Goal: Task Accomplishment & Management: Use online tool/utility

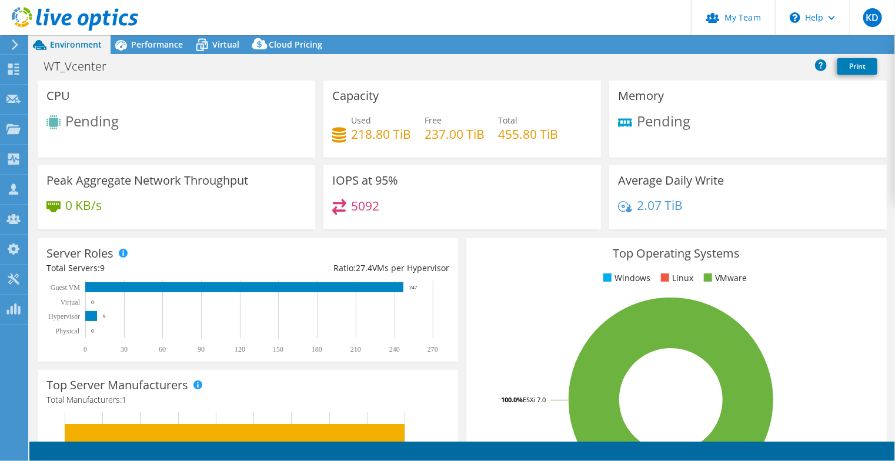
select select "USD"
drag, startPoint x: 640, startPoint y: 121, endPoint x: 687, endPoint y: 121, distance: 47.0
click at [687, 121] on div "Pending" at bounding box center [748, 126] width 260 height 25
click at [700, 125] on div "Pending" at bounding box center [748, 126] width 260 height 25
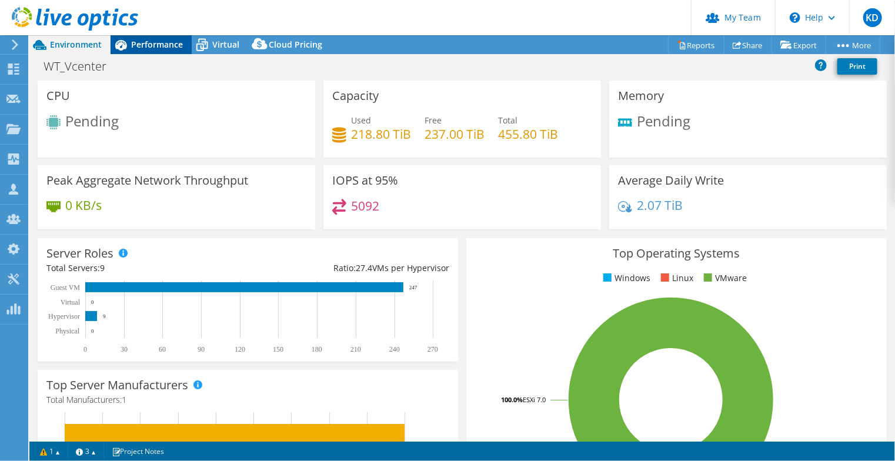
click at [156, 46] on span "Performance" at bounding box center [157, 44] width 52 height 11
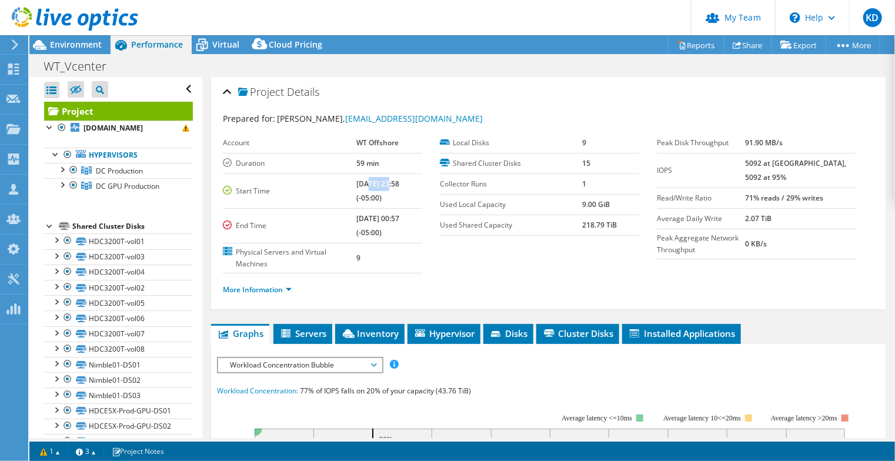
drag, startPoint x: 356, startPoint y: 181, endPoint x: 379, endPoint y: 182, distance: 23.0
click at [379, 182] on b "[DATE] 23:58 (-05:00)" at bounding box center [377, 191] width 43 height 24
drag, startPoint x: 355, startPoint y: 215, endPoint x: 412, endPoint y: 223, distance: 57.1
click at [409, 221] on td "[DATE] 00:57 (-05:00)" at bounding box center [389, 225] width 66 height 35
click at [422, 231] on div "Account WT Offshore Duration 59 min Start Time [DATE] 23:58 (-05:00) End Time […" at bounding box center [331, 203] width 217 height 141
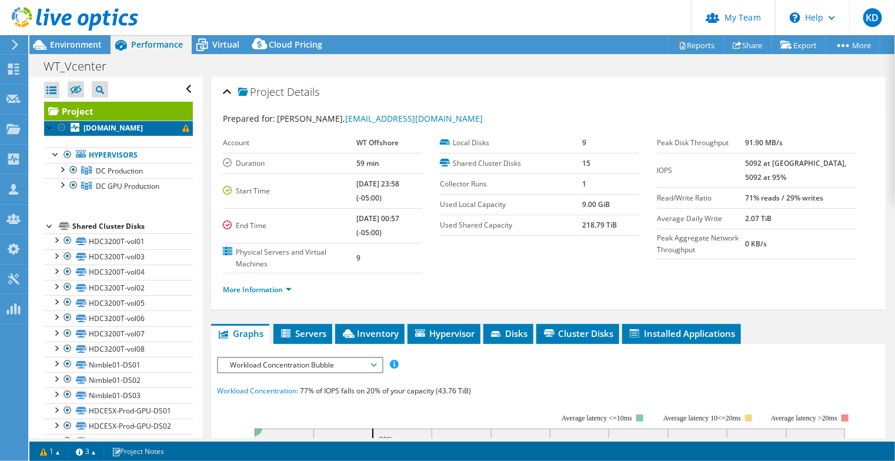
click at [143, 133] on b "[DOMAIN_NAME]" at bounding box center [113, 128] width 59 height 10
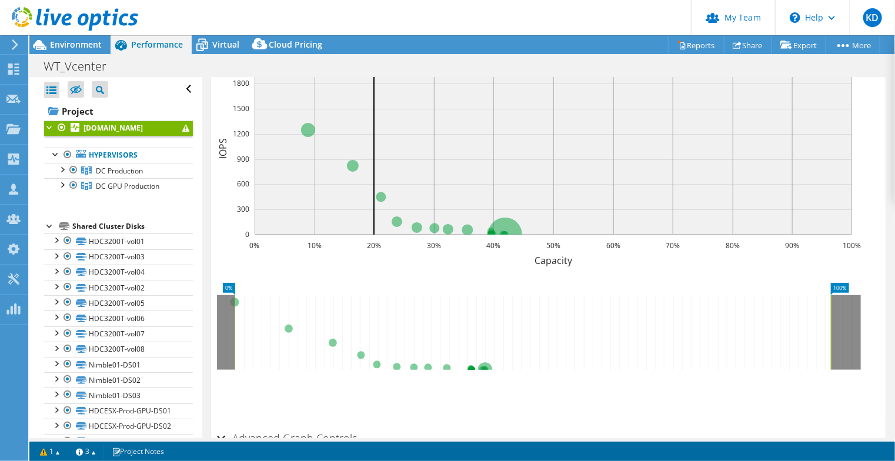
scroll to position [204, 0]
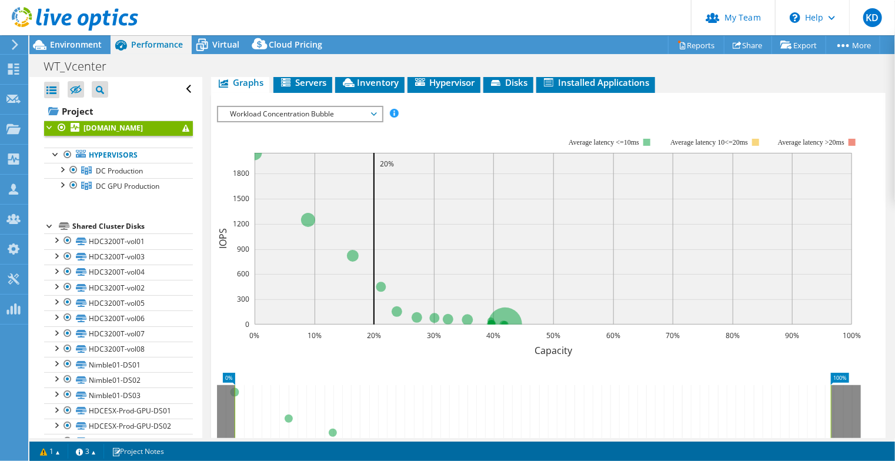
click at [323, 117] on span "Workload Concentration Bubble" at bounding box center [299, 114] width 151 height 14
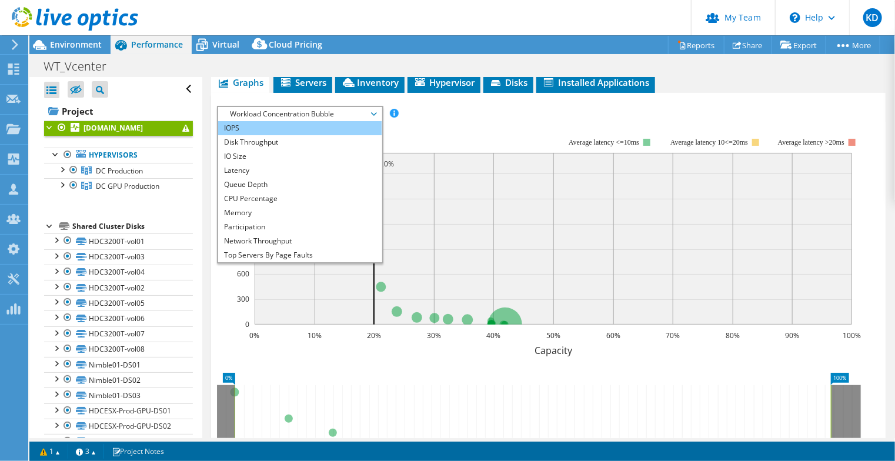
drag, startPoint x: 303, startPoint y: 128, endPoint x: 343, endPoint y: 127, distance: 40.0
click at [304, 127] on li "IOPS" at bounding box center [299, 128] width 163 height 14
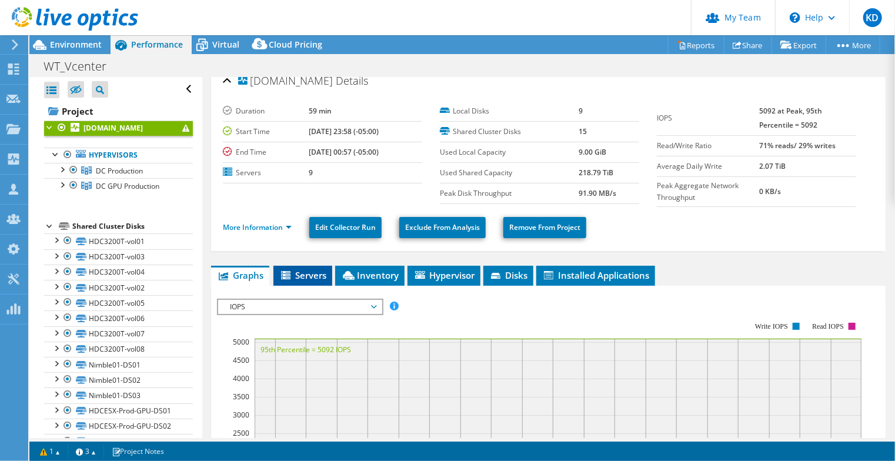
scroll to position [0, 0]
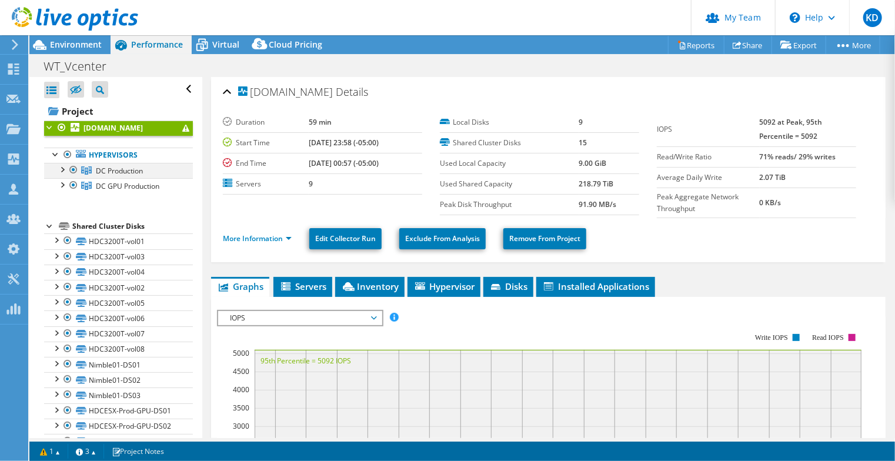
click at [66, 175] on div at bounding box center [62, 169] width 12 height 12
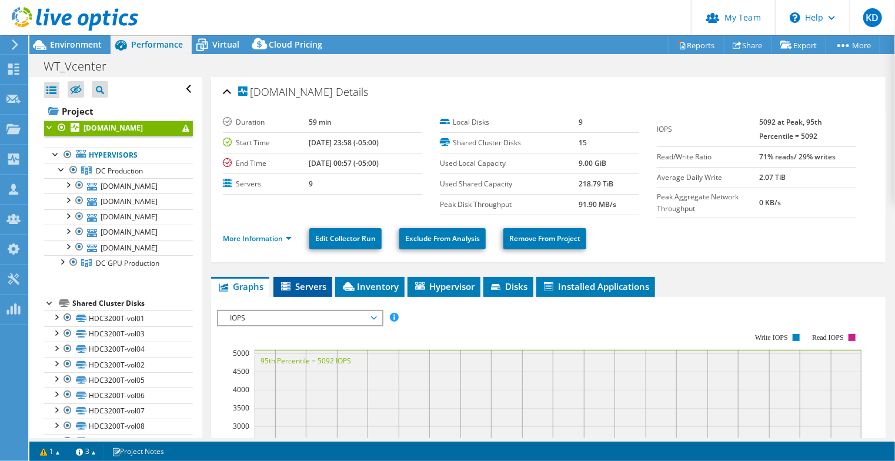
click at [316, 281] on span "Servers" at bounding box center [302, 287] width 47 height 12
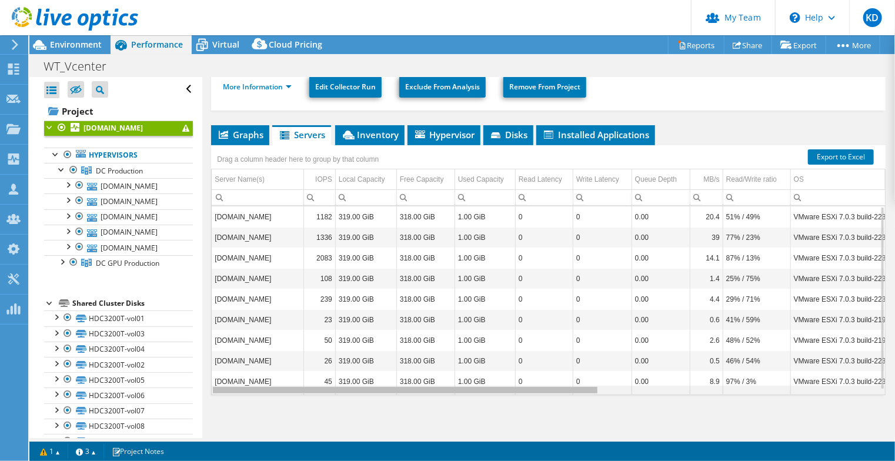
drag, startPoint x: 543, startPoint y: 389, endPoint x: 263, endPoint y: 354, distance: 282.1
click at [287, 375] on body "KD Partner Team Admin [PERSON_NAME] [EMAIL_ADDRESS][DOMAIN_NAME] redesign My Pr…" at bounding box center [447, 230] width 895 height 461
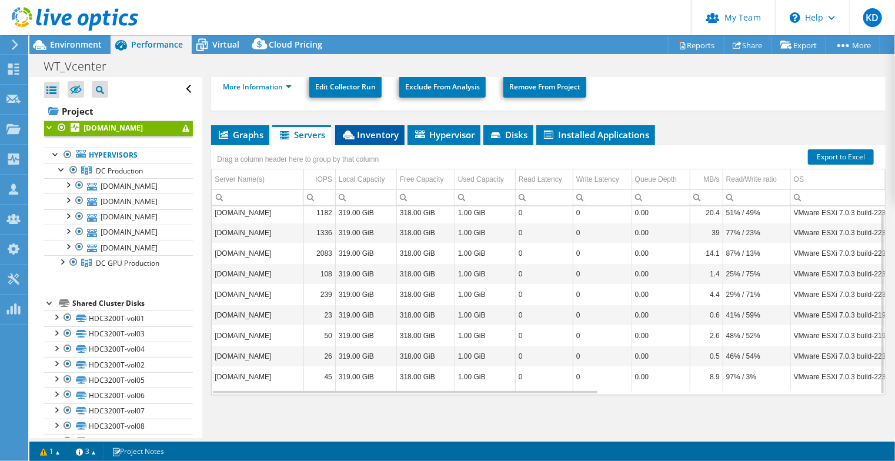
click at [368, 141] on li "Inventory" at bounding box center [369, 135] width 69 height 20
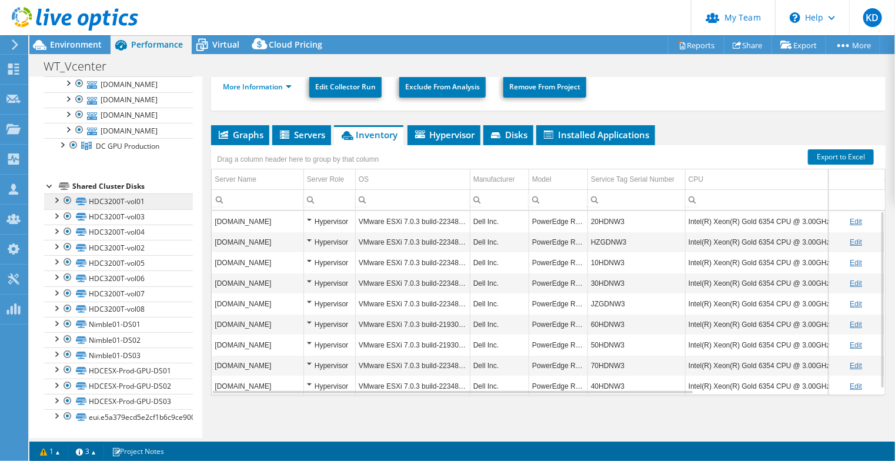
scroll to position [179, 0]
click at [289, 138] on li "Servers" at bounding box center [301, 135] width 59 height 20
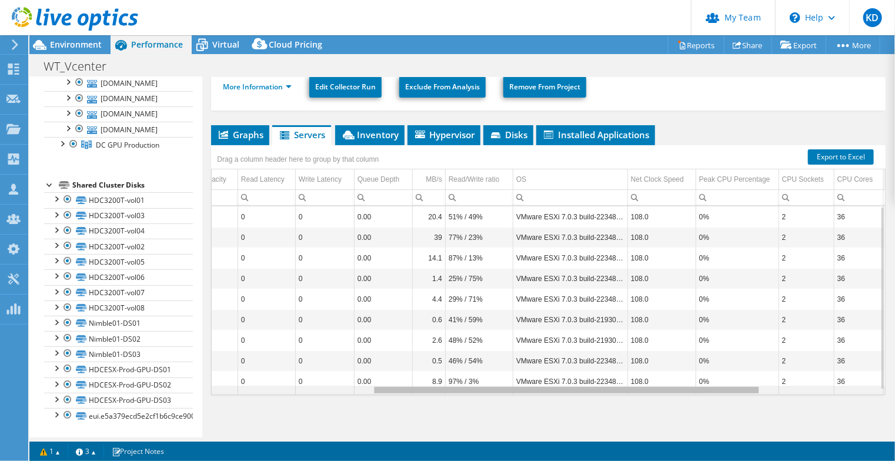
scroll to position [0, 0]
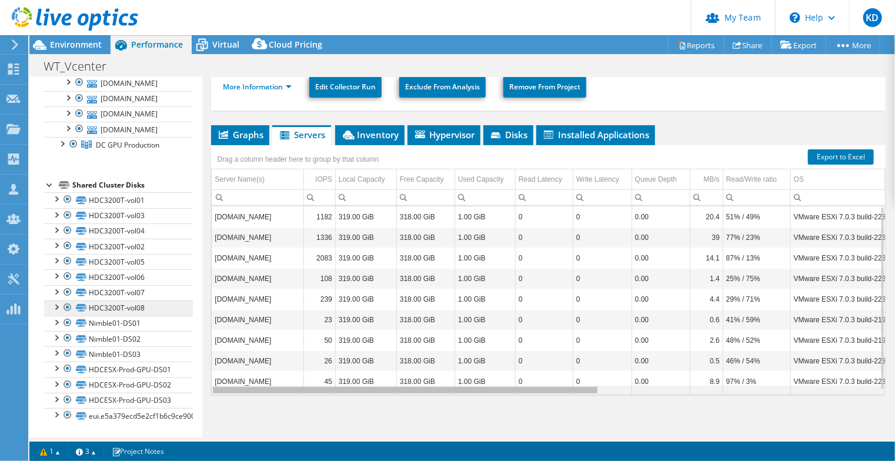
drag, startPoint x: 488, startPoint y: 390, endPoint x: 82, endPoint y: 310, distance: 413.6
click at [82, 312] on body "KD Partner Team Admin [PERSON_NAME] [EMAIL_ADDRESS][DOMAIN_NAME] redesign My Pr…" at bounding box center [447, 230] width 895 height 461
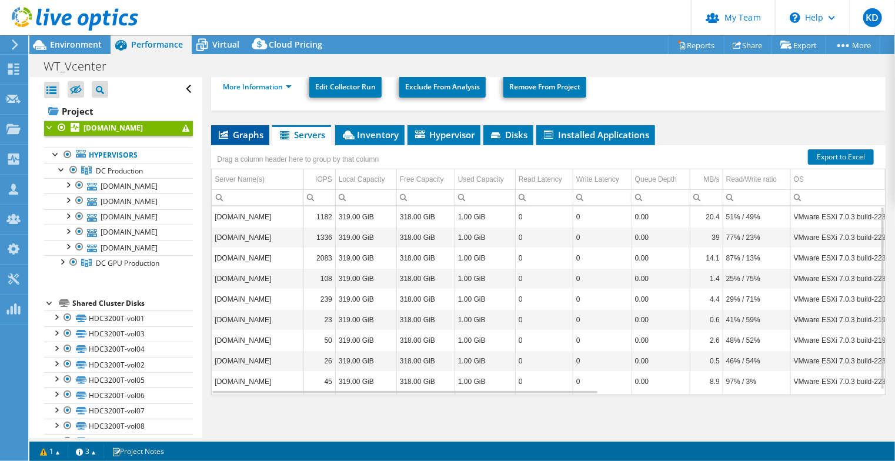
click at [229, 125] on li "Graphs" at bounding box center [240, 135] width 58 height 20
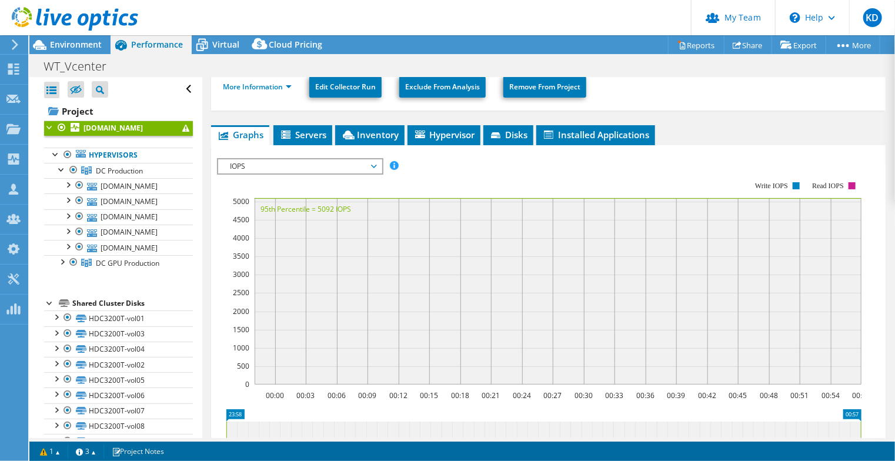
click at [261, 159] on span "IOPS" at bounding box center [299, 166] width 151 height 14
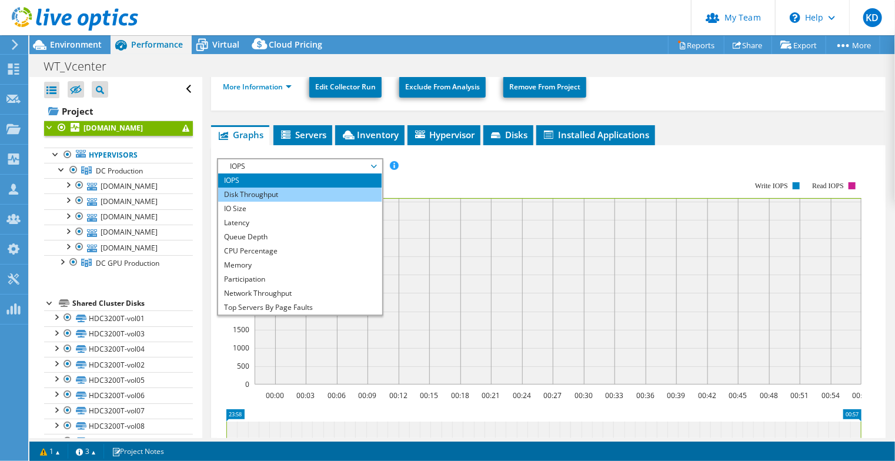
click at [263, 198] on li "Disk Throughput" at bounding box center [299, 195] width 163 height 14
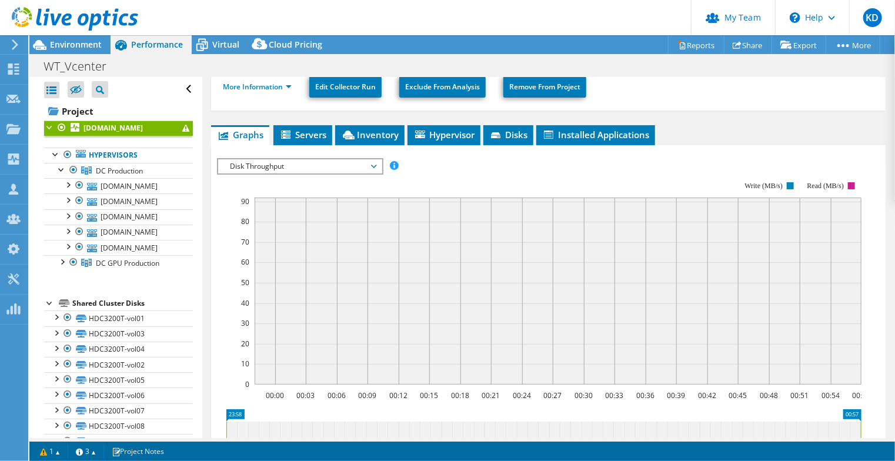
click at [268, 165] on span "Disk Throughput" at bounding box center [299, 166] width 151 height 14
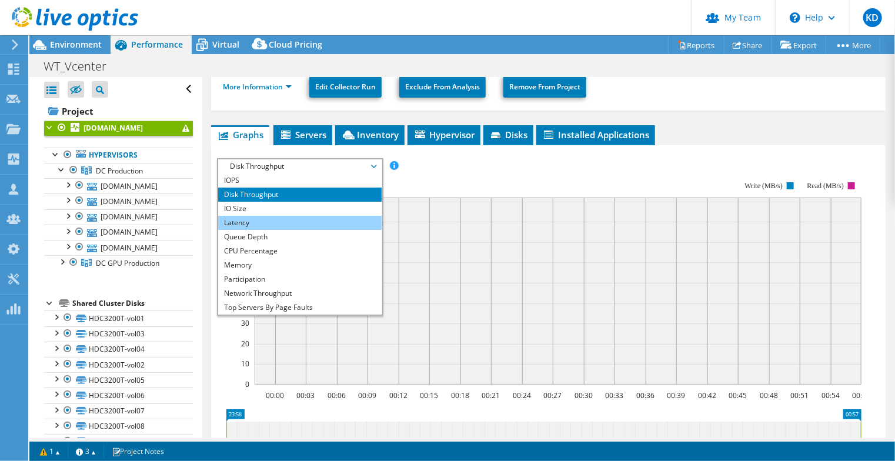
click at [258, 223] on li "Latency" at bounding box center [299, 223] width 163 height 14
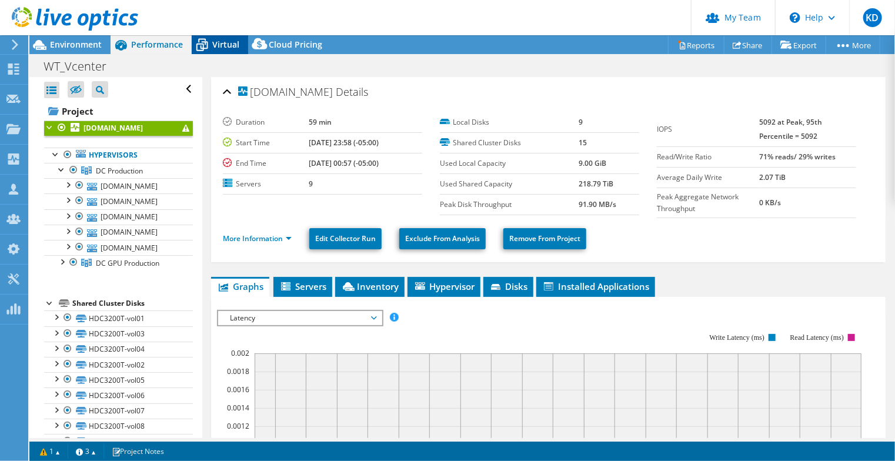
click at [218, 39] on span "Virtual" at bounding box center [225, 44] width 27 height 11
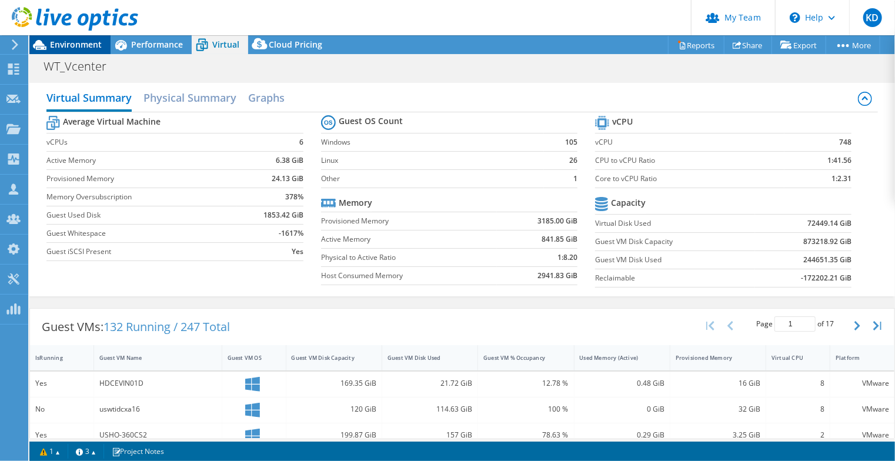
click at [61, 44] on span "Environment" at bounding box center [76, 44] width 52 height 11
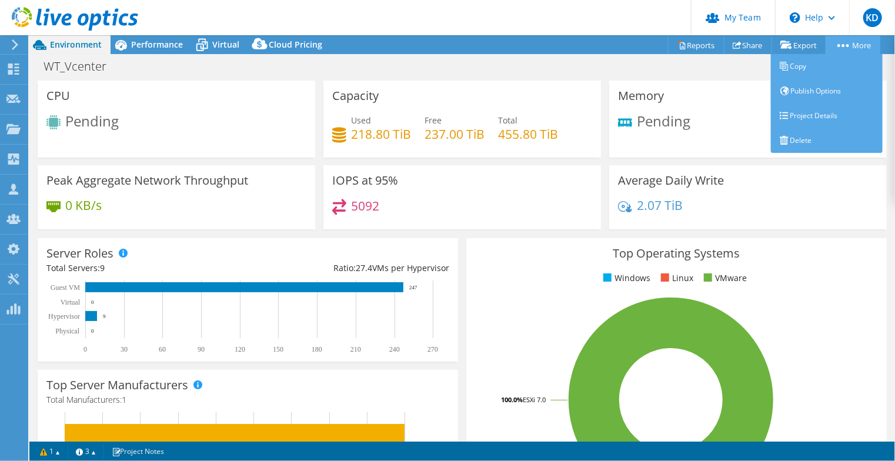
click at [859, 45] on link "More" at bounding box center [853, 45] width 55 height 18
click at [830, 62] on link "Copy" at bounding box center [827, 66] width 112 height 25
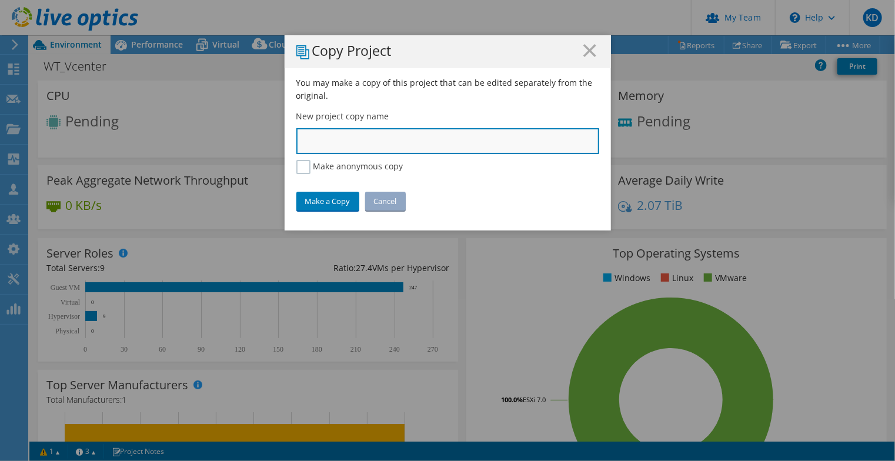
click at [416, 129] on input "text" at bounding box center [447, 141] width 303 height 26
type input "WT_TEST"
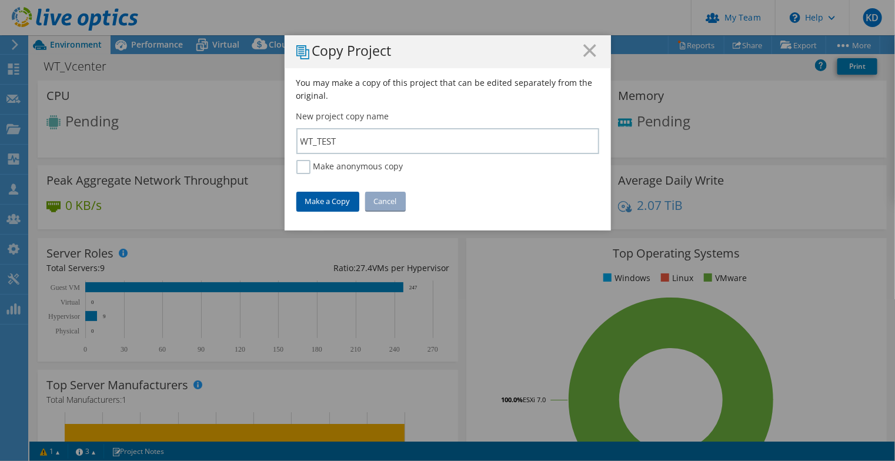
click at [316, 203] on link "Make a Copy" at bounding box center [327, 201] width 63 height 19
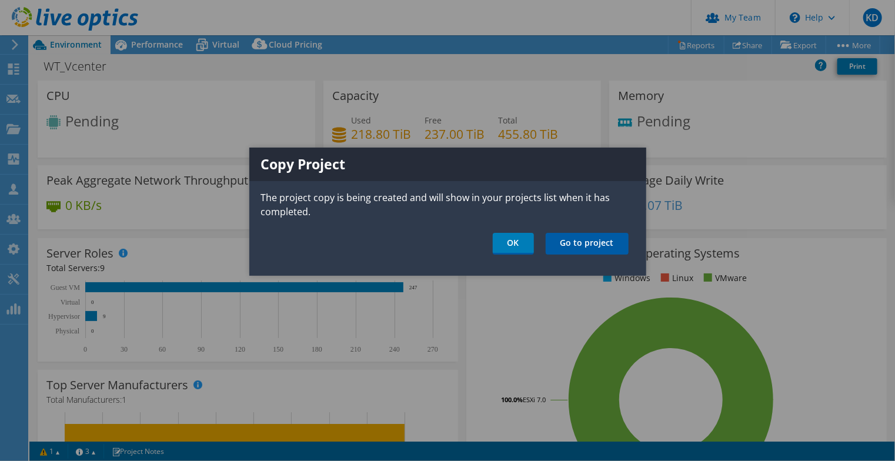
click at [588, 248] on link "Go to project" at bounding box center [587, 244] width 83 height 22
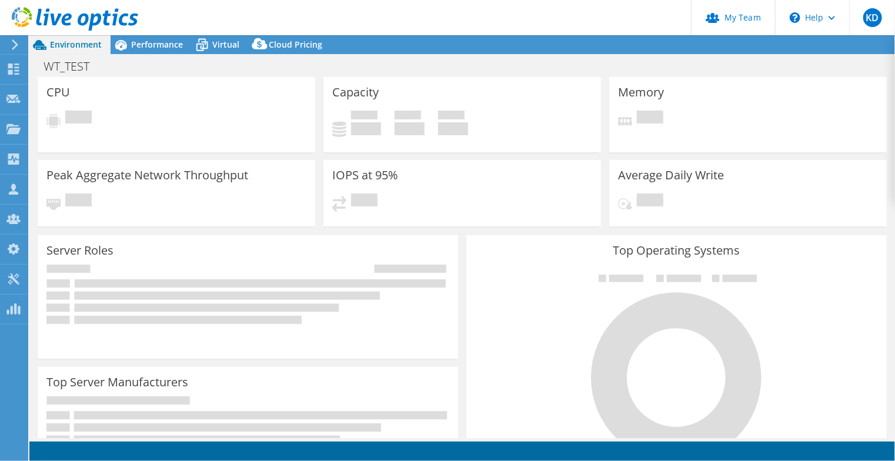
select select "USD"
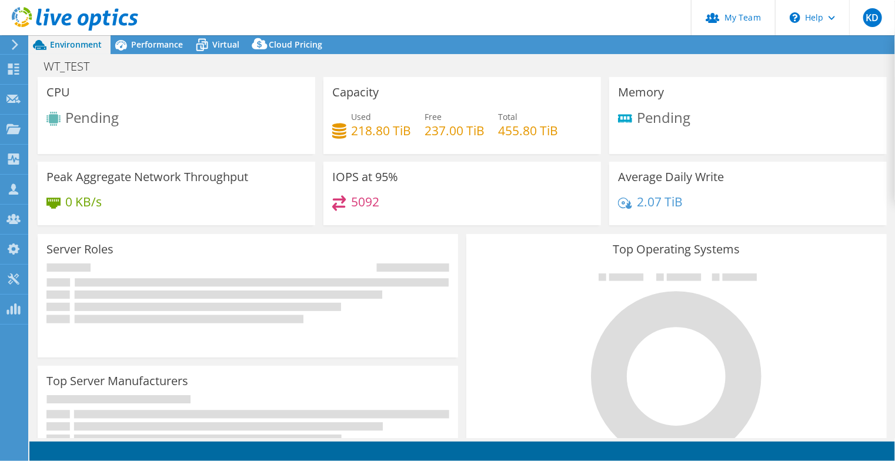
click at [155, 55] on div "WT_TEST Print" at bounding box center [462, 66] width 866 height 22
click at [155, 51] on div "Performance" at bounding box center [151, 44] width 81 height 19
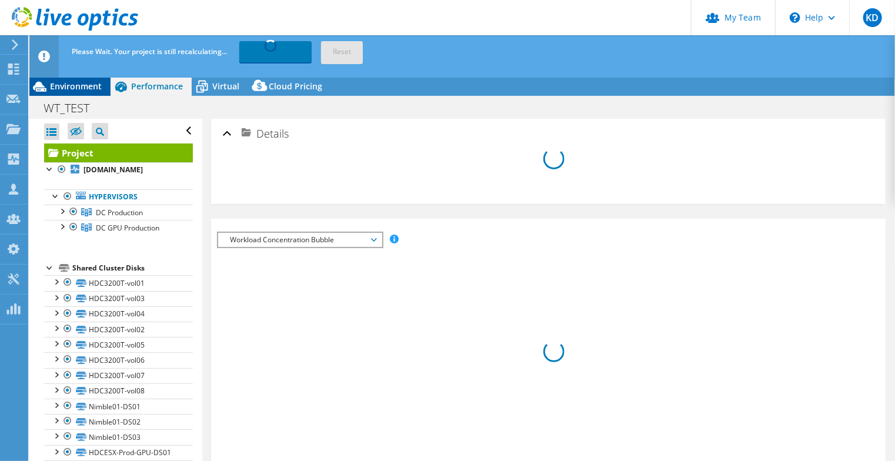
click at [67, 89] on span "Environment" at bounding box center [76, 86] width 52 height 11
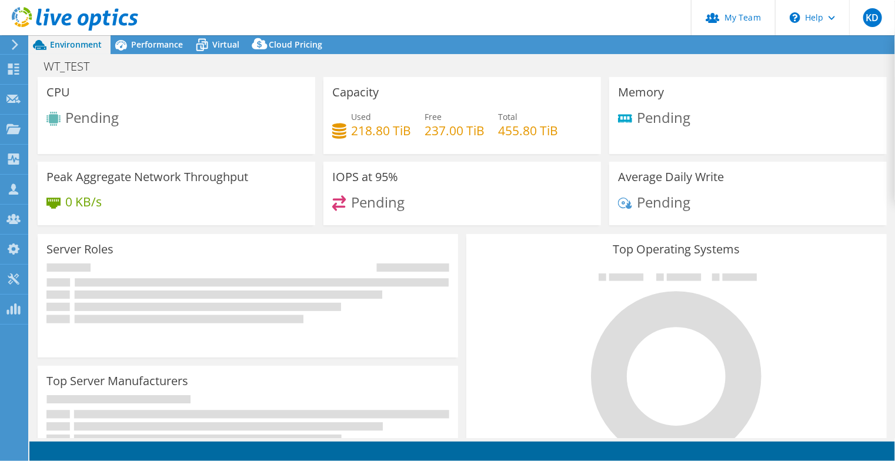
select select "USD"
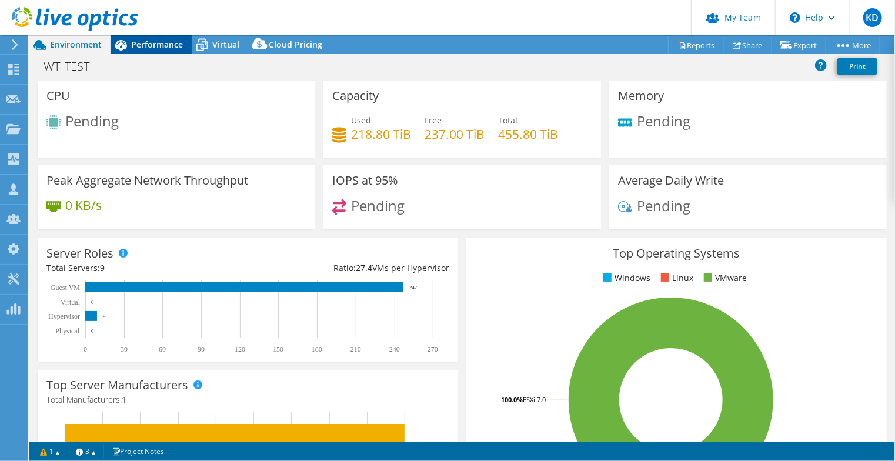
click at [152, 44] on span "Performance" at bounding box center [157, 44] width 52 height 11
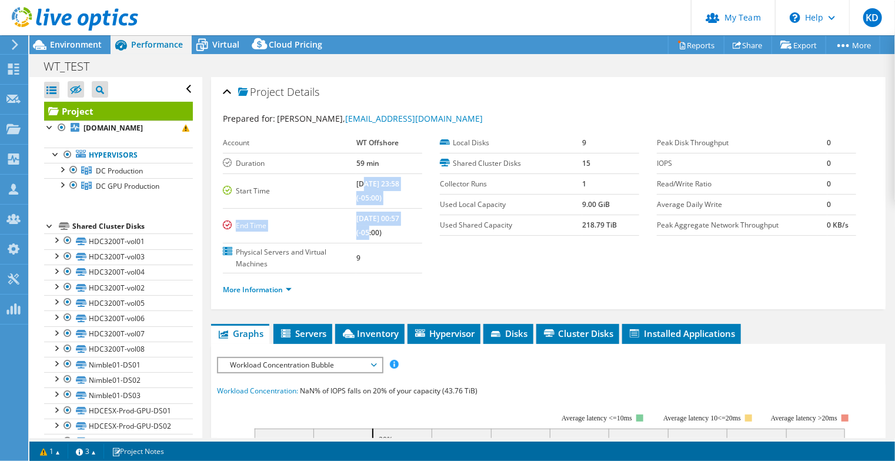
drag, startPoint x: 355, startPoint y: 183, endPoint x: 416, endPoint y: 211, distance: 67.1
click at [416, 211] on tbody "Account WT Offshore Duration 59 min Start Time [DATE] 23:58 (-05:00) End Time […" at bounding box center [322, 203] width 199 height 141
click at [395, 226] on td "[DATE] 00:57 (-05:00)" at bounding box center [389, 225] width 66 height 35
drag, startPoint x: 381, startPoint y: 225, endPoint x: 348, endPoint y: 183, distance: 52.7
click at [348, 183] on tbody "Account WT Offshore Duration 59 min Start Time [DATE] 23:58 (-05:00) End Time […" at bounding box center [322, 203] width 199 height 141
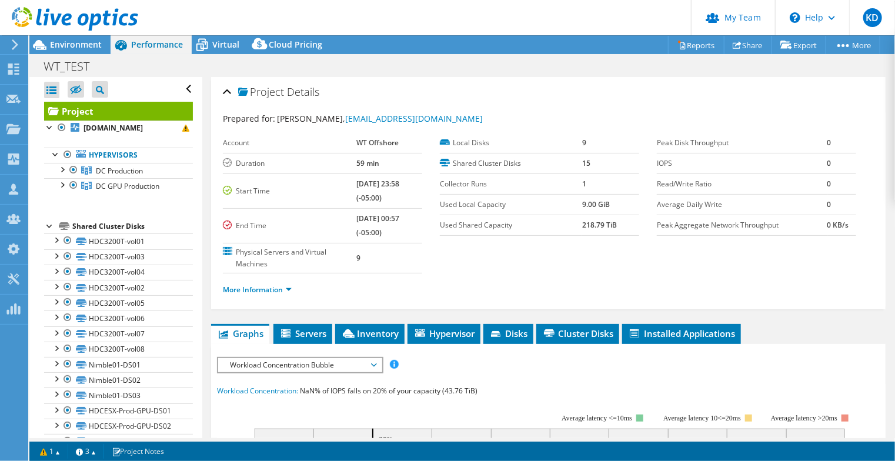
click at [371, 188] on td "[DATE] 23:58 (-05:00)" at bounding box center [389, 190] width 66 height 35
drag, startPoint x: 360, startPoint y: 182, endPoint x: 377, endPoint y: 181, distance: 17.1
click at [373, 181] on b "[DATE] 23:58 (-05:00)" at bounding box center [377, 191] width 43 height 24
click at [398, 182] on b "[DATE] 23:58 (-05:00)" at bounding box center [377, 191] width 43 height 24
drag, startPoint x: 378, startPoint y: 213, endPoint x: 414, endPoint y: 219, distance: 36.3
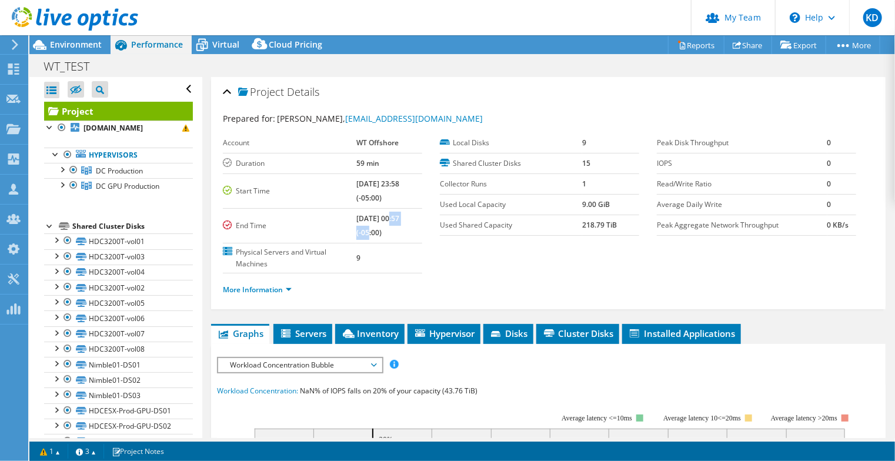
click at [414, 219] on td "[DATE] 00:57 (-05:00)" at bounding box center [389, 225] width 66 height 35
drag, startPoint x: 418, startPoint y: 229, endPoint x: 423, endPoint y: 242, distance: 14.3
click at [419, 229] on td "[DATE] 00:57 (-05:00)" at bounding box center [389, 225] width 66 height 35
